Goal: Check status: Check status

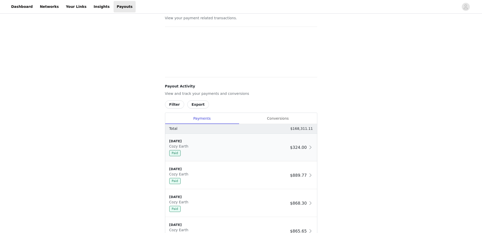
scroll to position [25, 0]
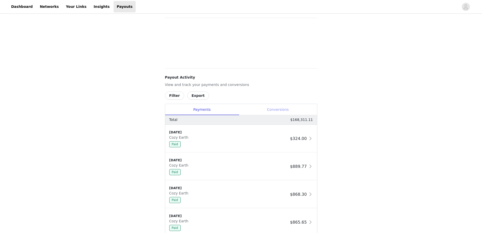
click at [271, 108] on div "Conversions" at bounding box center [278, 109] width 78 height 11
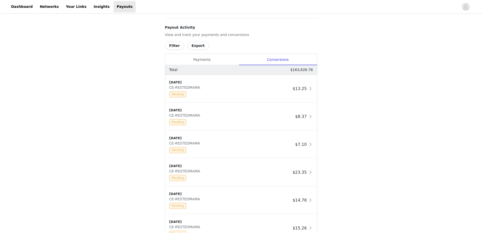
scroll to position [51, 0]
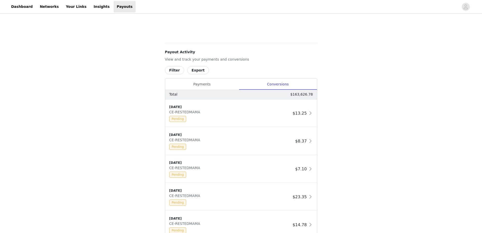
click at [175, 67] on button "Filter" at bounding box center [174, 70] width 19 height 8
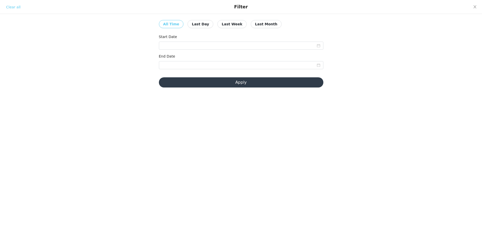
click at [256, 23] on button "Last Month" at bounding box center [266, 24] width 31 height 8
type input "[DATE]"
click at [187, 42] on input "[DATE]" at bounding box center [241, 46] width 164 height 8
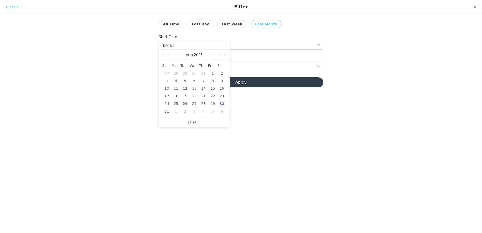
click at [175, 112] on div "1" at bounding box center [176, 111] width 6 height 6
type input "[DATE]"
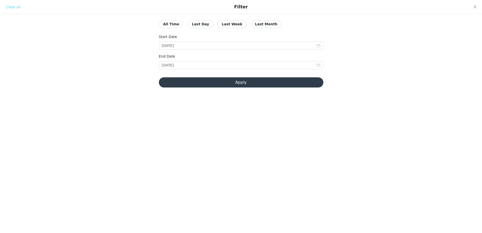
click at [204, 71] on div "End Date [DATE] [DATE]" at bounding box center [241, 62] width 164 height 17
click at [203, 85] on button "Apply" at bounding box center [241, 82] width 164 height 10
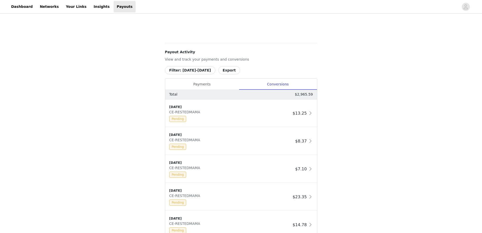
scroll to position [0, 0]
